Goal: Communication & Community: Answer question/provide support

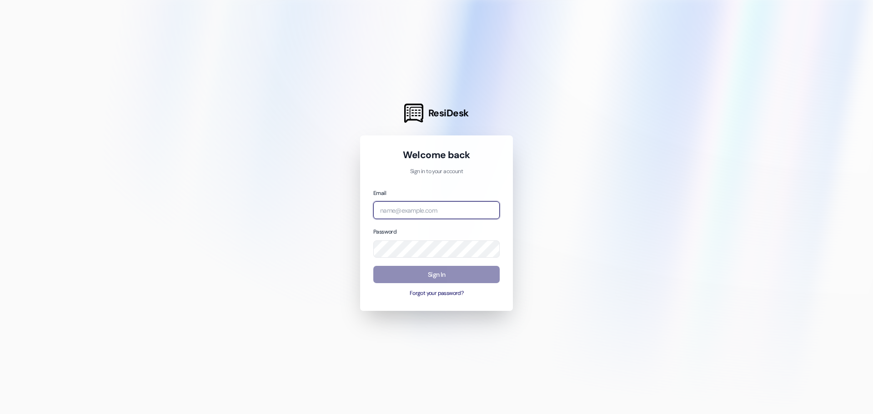
type input "leasing@woodwardplace.com"
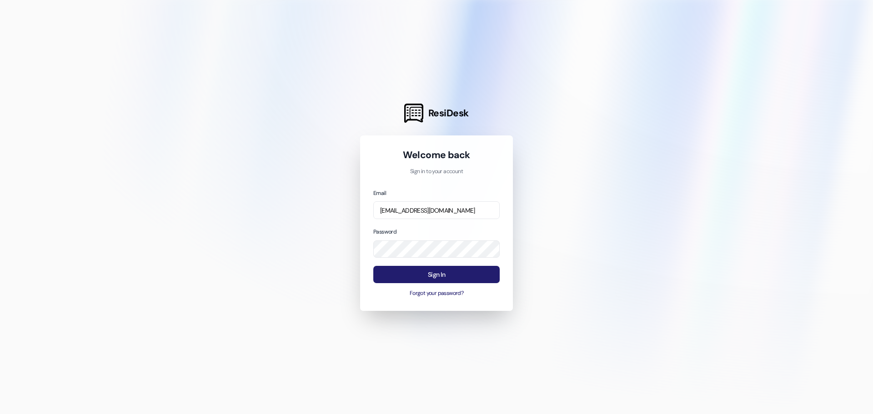
click at [429, 278] on button "Sign In" at bounding box center [436, 275] width 126 height 18
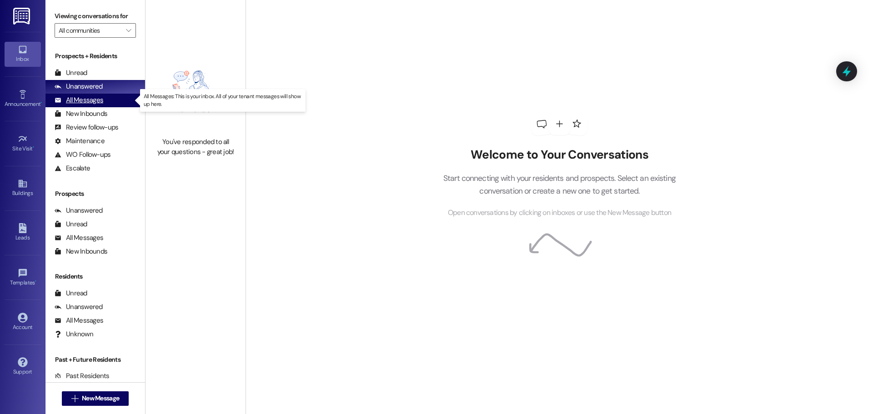
click at [79, 100] on div "All Messages" at bounding box center [79, 100] width 49 height 10
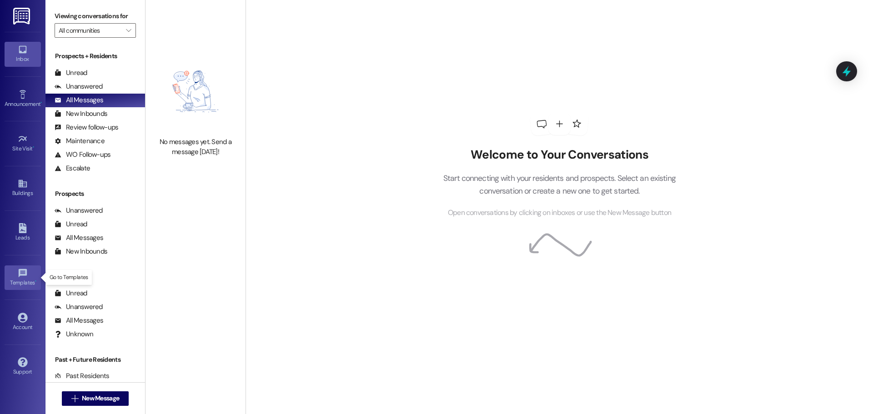
click at [23, 274] on icon at bounding box center [22, 273] width 8 height 8
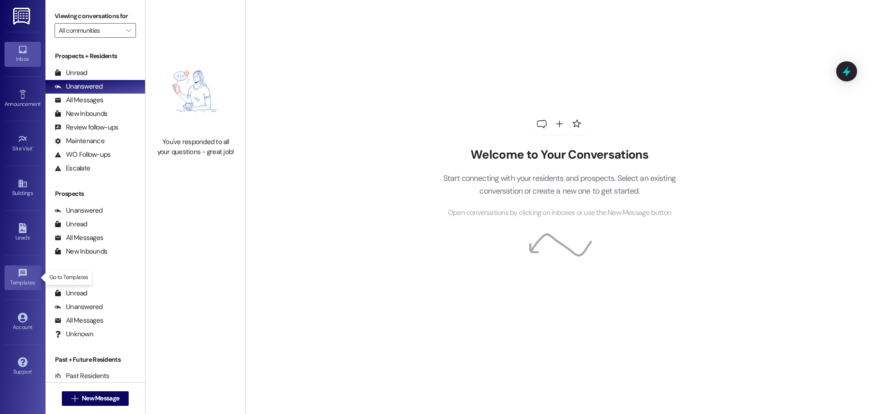
click at [23, 271] on icon at bounding box center [22, 273] width 8 height 8
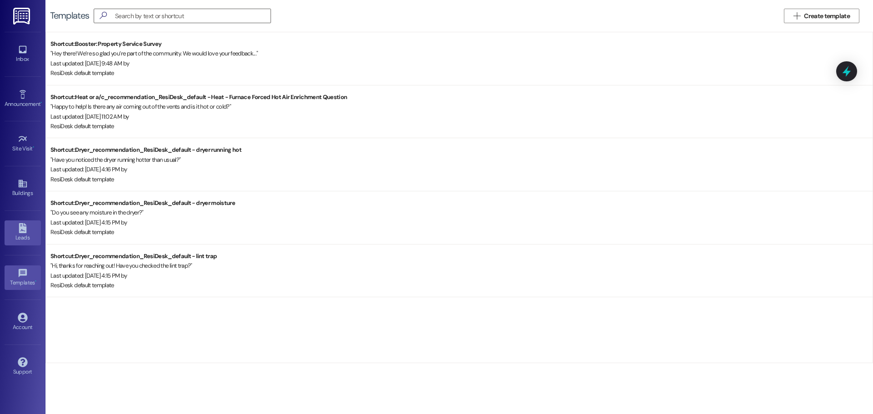
click at [22, 232] on icon at bounding box center [23, 228] width 8 height 10
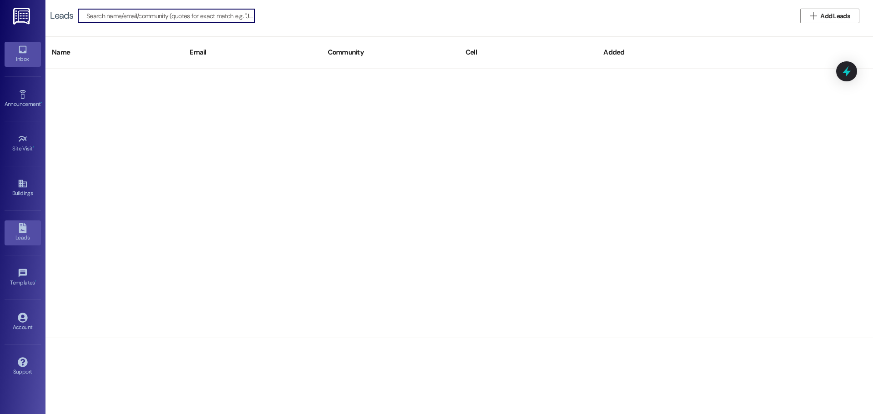
click at [22, 51] on icon at bounding box center [23, 50] width 10 height 10
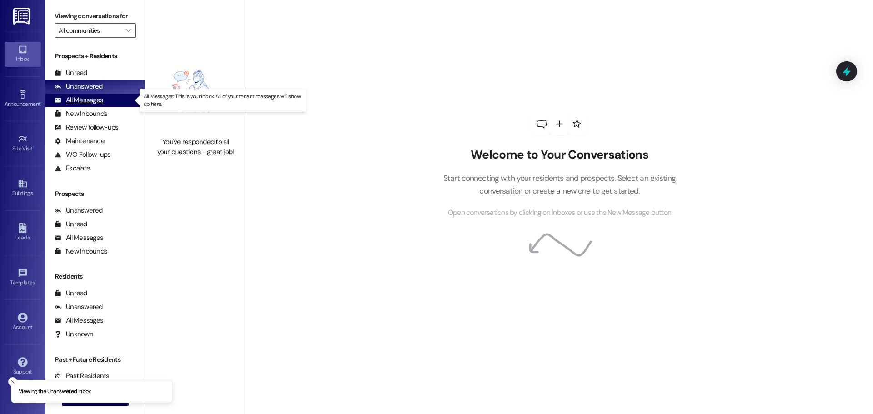
click at [73, 100] on div "All Messages" at bounding box center [79, 100] width 49 height 10
